Goal: Find specific page/section: Find specific page/section

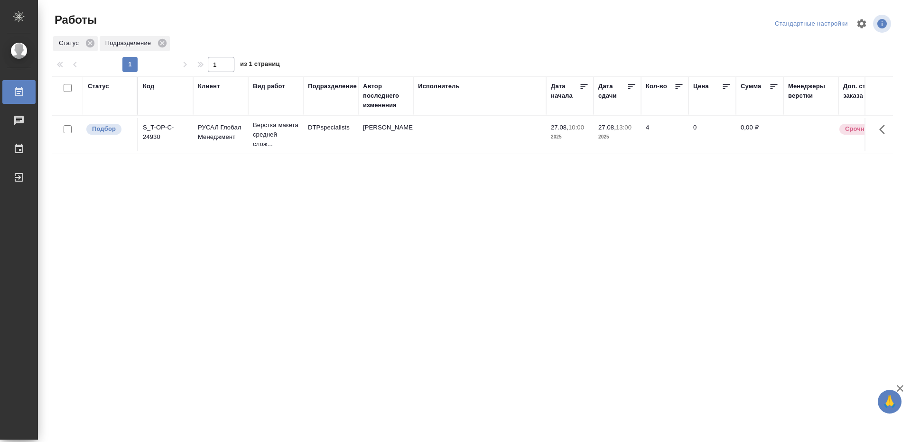
click at [456, 88] on div "Исполнитель" at bounding box center [439, 86] width 42 height 9
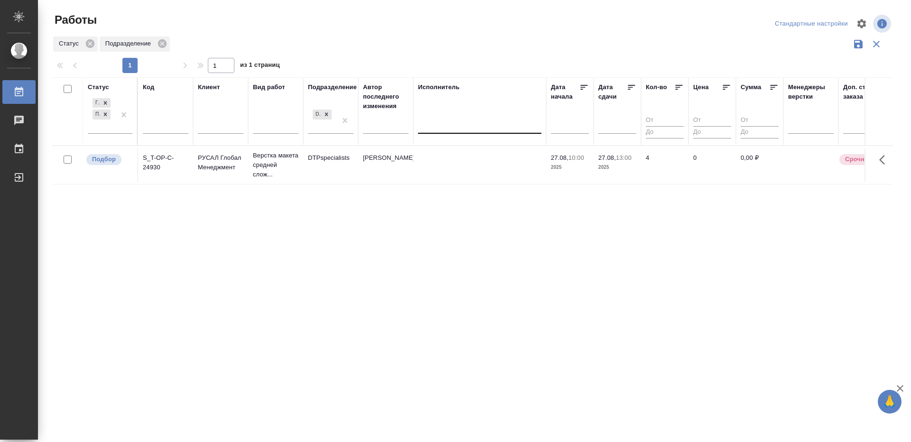
click at [448, 126] on div at bounding box center [479, 124] width 123 height 14
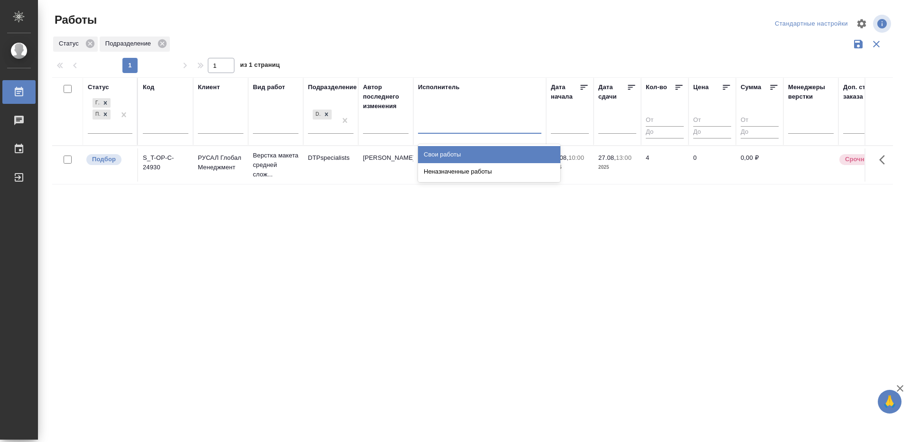
click at [451, 155] on div "Свои работы" at bounding box center [489, 154] width 142 height 17
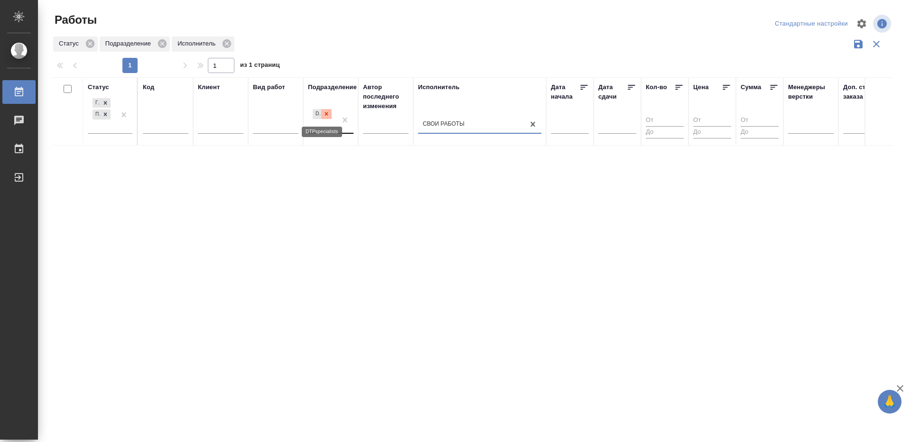
click at [328, 114] on icon at bounding box center [326, 114] width 7 height 7
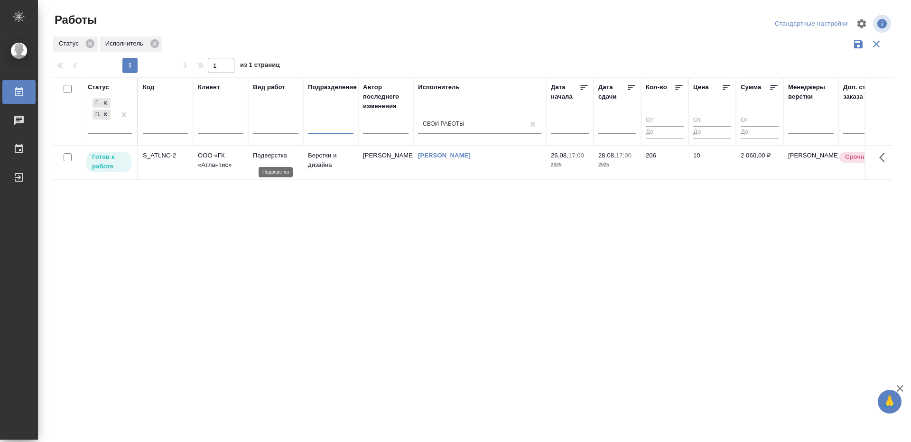
click at [266, 156] on p "Подверстка" at bounding box center [276, 155] width 46 height 9
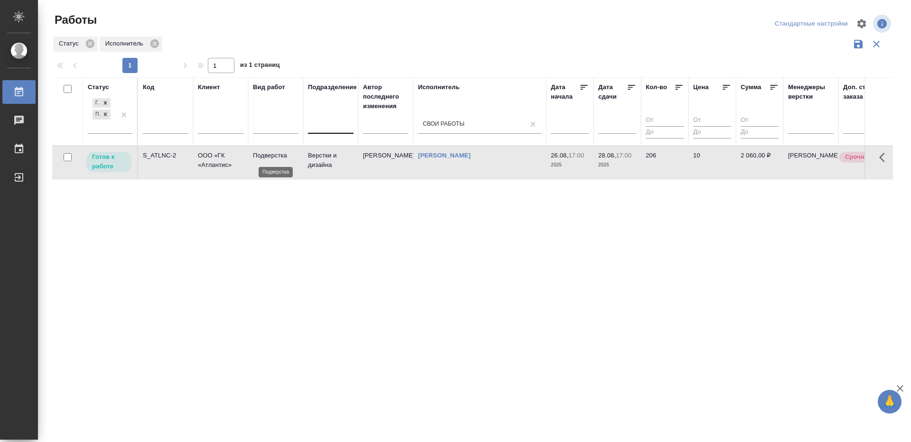
click at [266, 156] on p "Подверстка" at bounding box center [276, 155] width 46 height 9
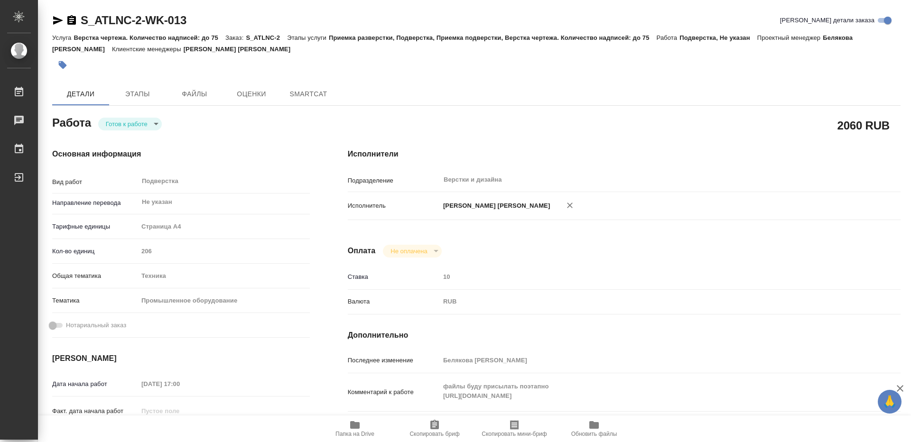
type textarea "x"
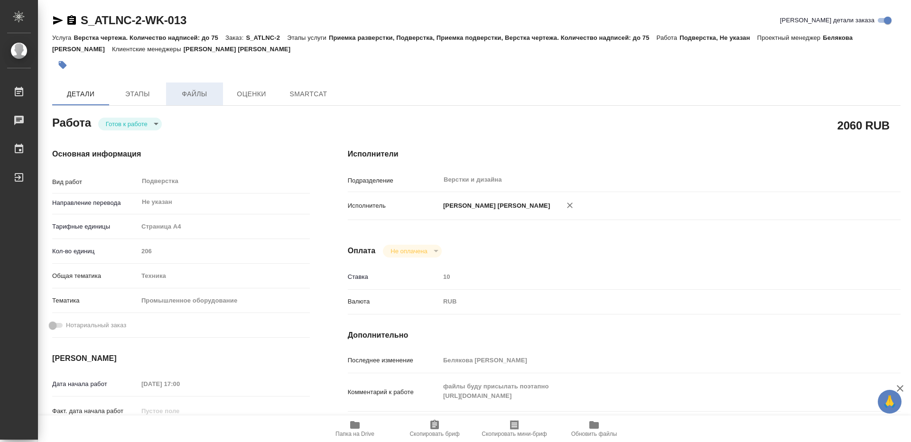
type textarea "x"
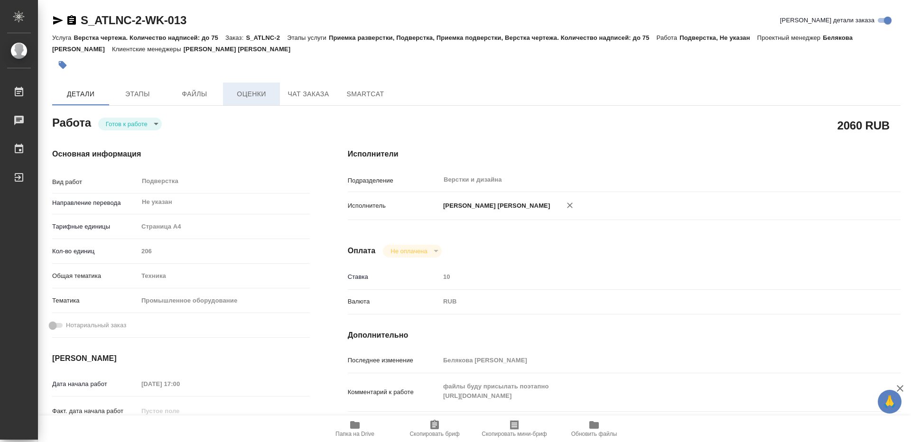
type textarea "x"
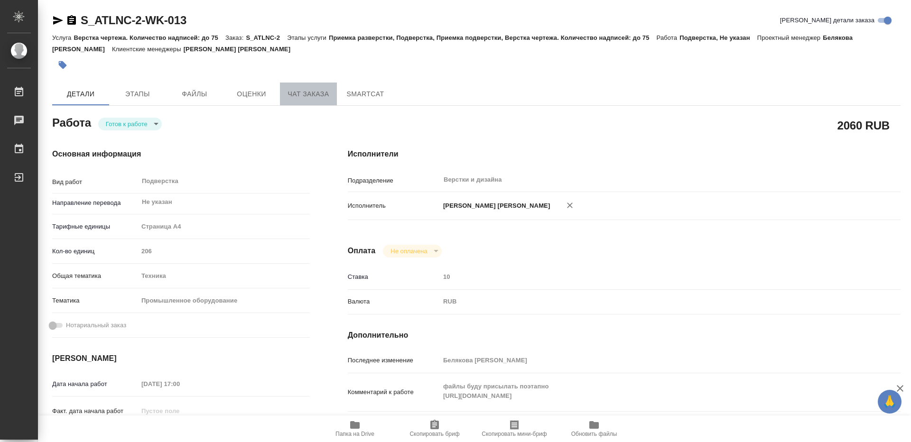
click at [305, 98] on span "Чат заказа" at bounding box center [309, 94] width 46 height 12
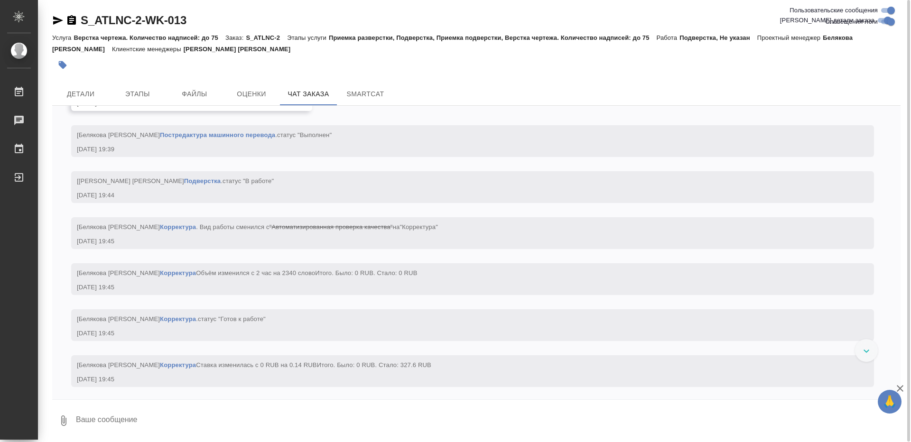
scroll to position [12051, 0]
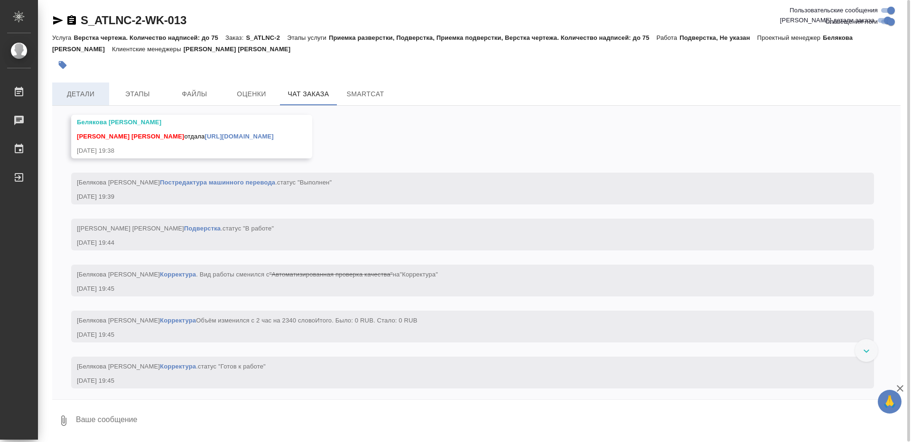
click at [77, 94] on span "Детали" at bounding box center [81, 94] width 46 height 12
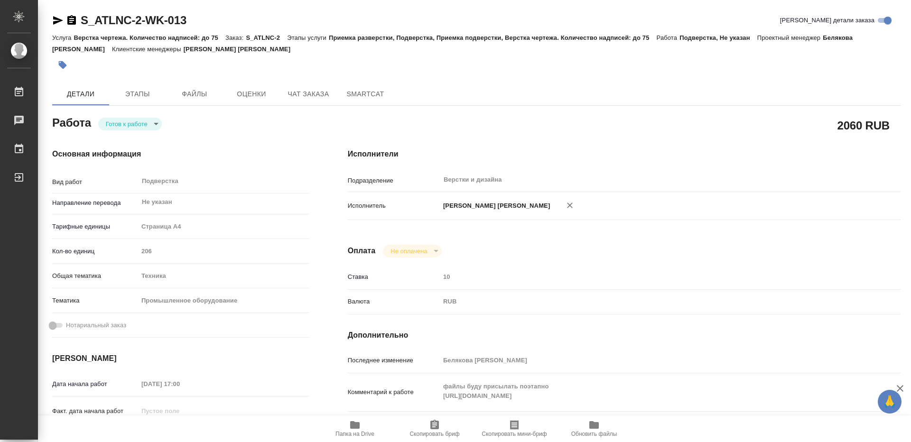
type textarea "x"
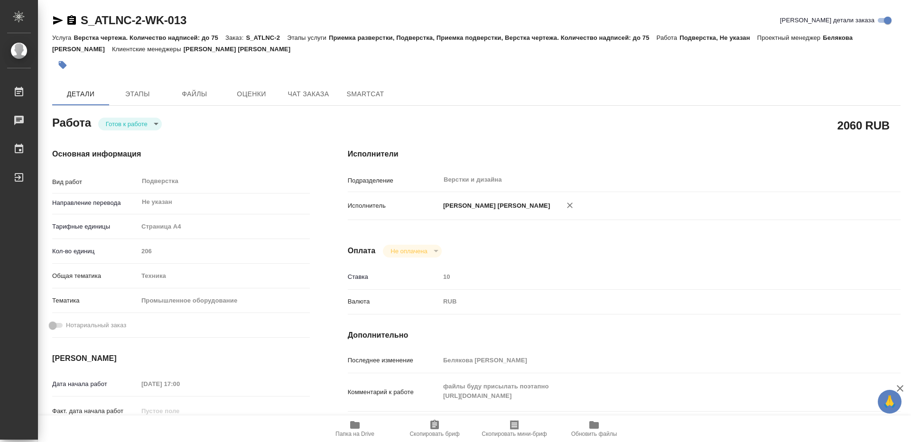
type textarea "x"
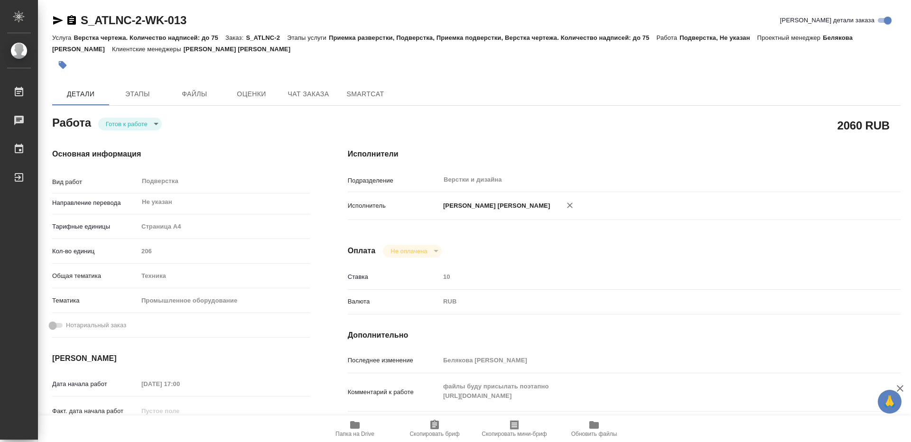
type textarea "x"
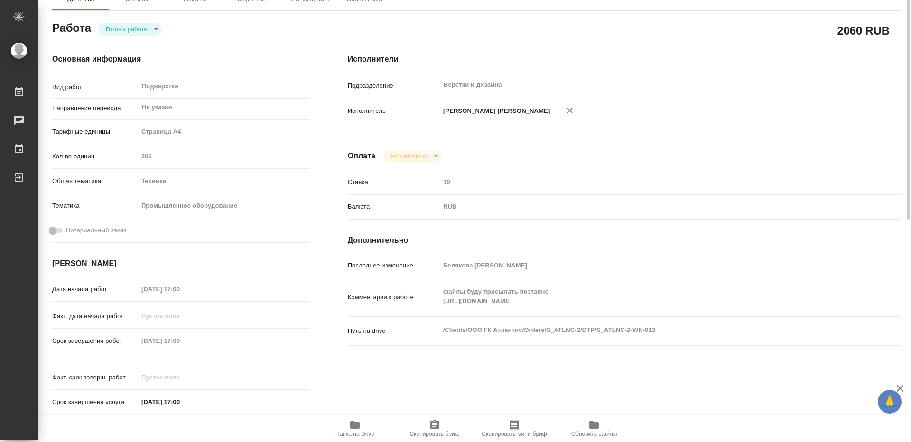
scroll to position [142, 0]
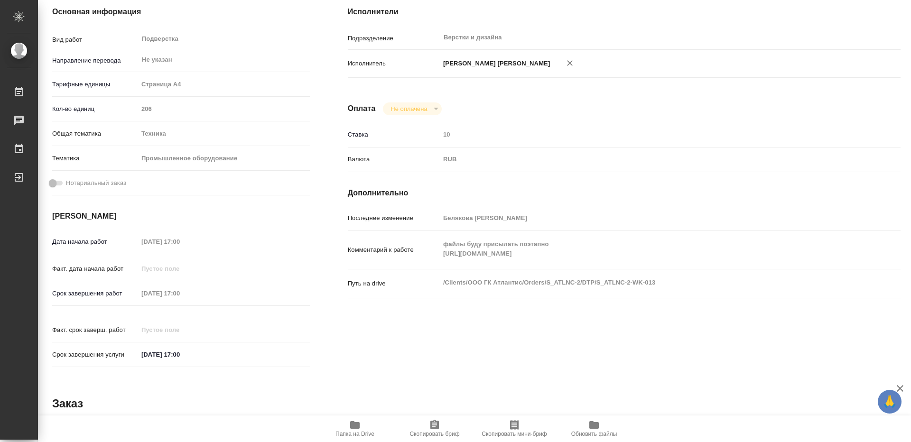
type textarea "x"
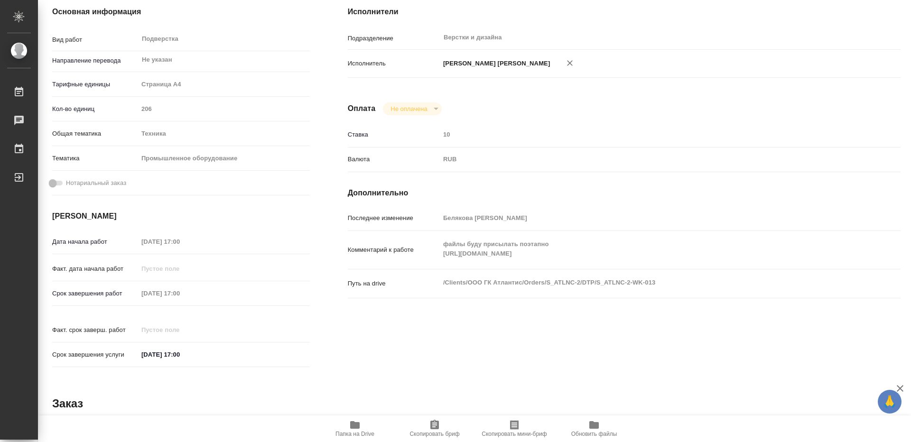
type textarea "x"
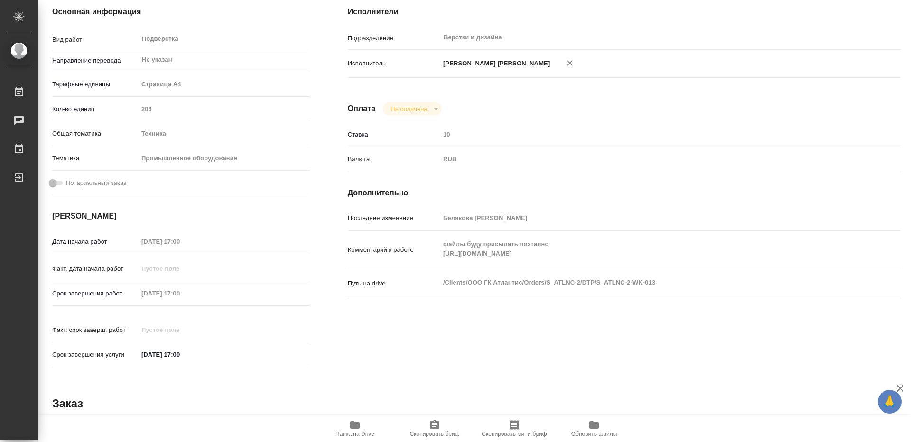
type textarea "x"
